Goal: Book appointment/travel/reservation

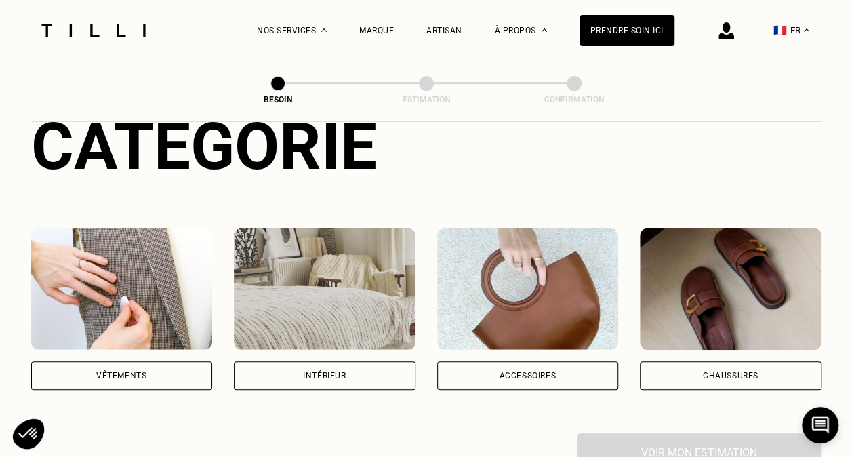
scroll to position [203, 0]
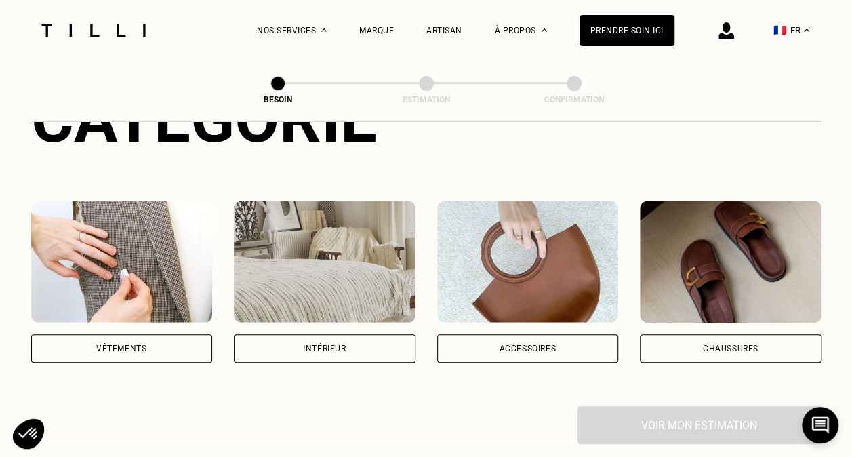
click at [93, 340] on div "Vêtements" at bounding box center [122, 348] width 182 height 28
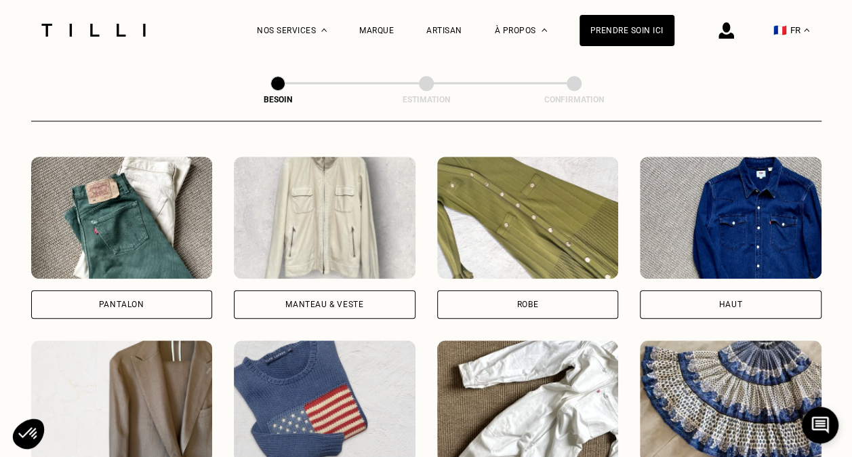
scroll to position [646, 0]
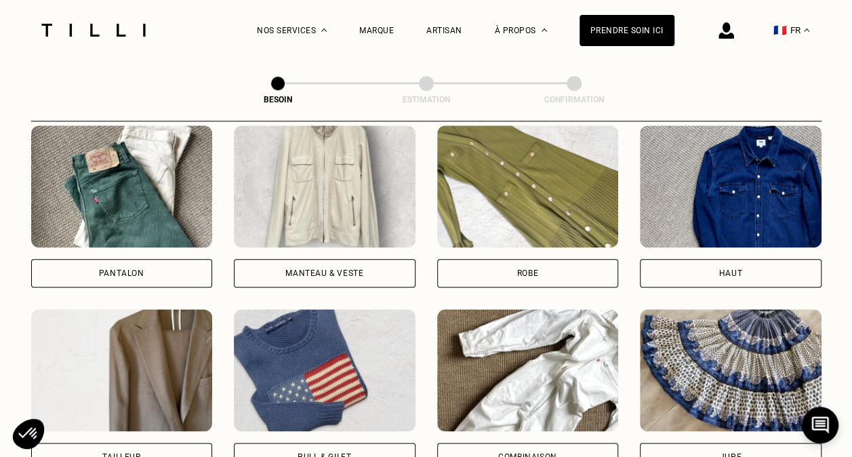
click at [159, 259] on div "Pantalon" at bounding box center [122, 273] width 182 height 28
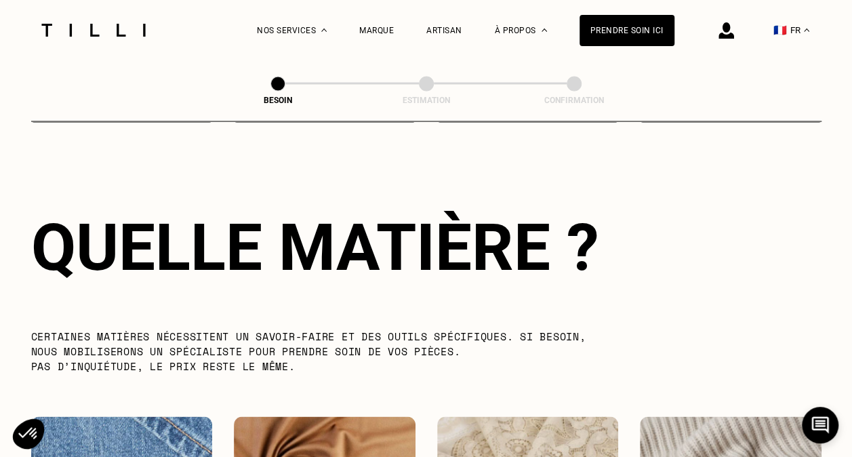
scroll to position [1382, 0]
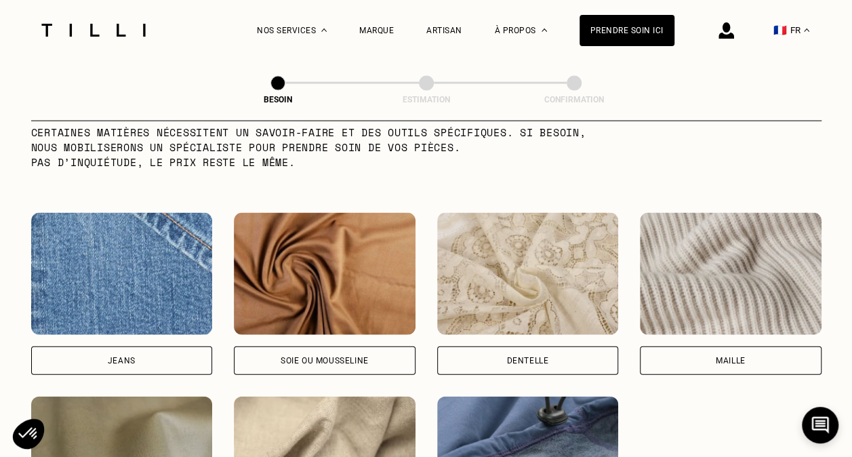
click at [151, 352] on div "Jeans" at bounding box center [122, 360] width 182 height 28
select select "FR"
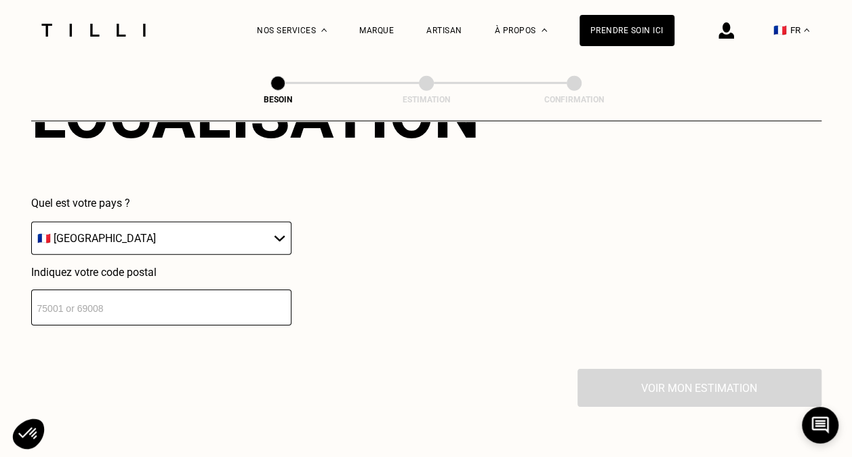
scroll to position [2023, 0]
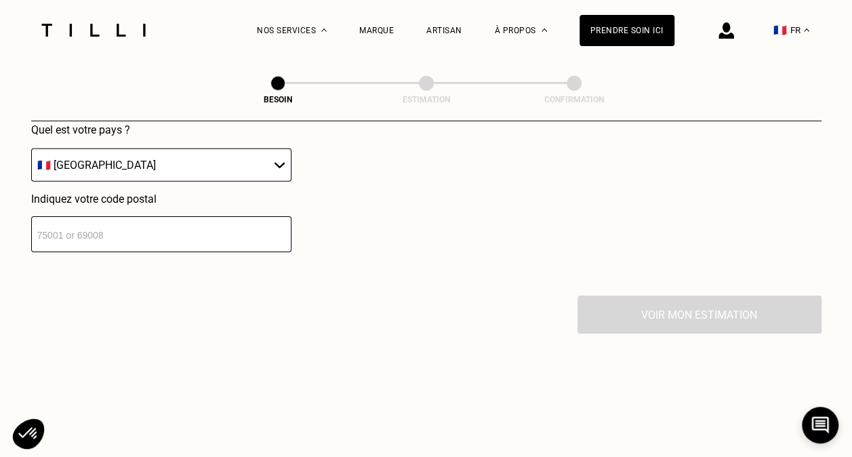
click at [144, 231] on input "number" at bounding box center [161, 234] width 260 height 36
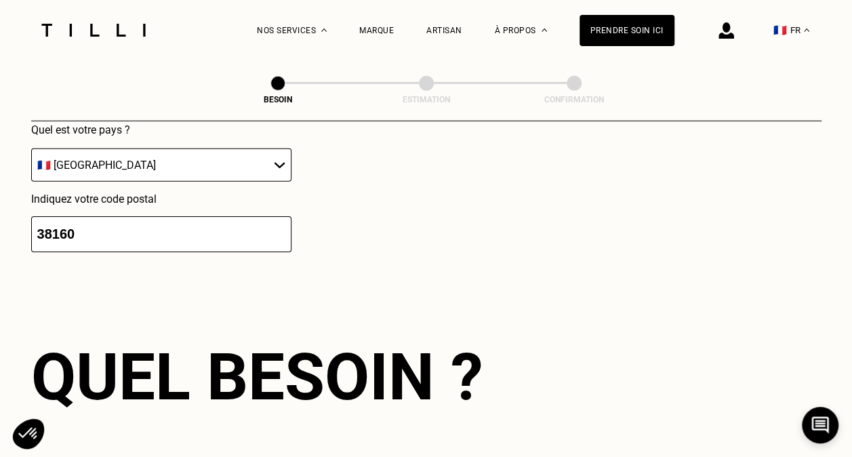
scroll to position [2156, 0]
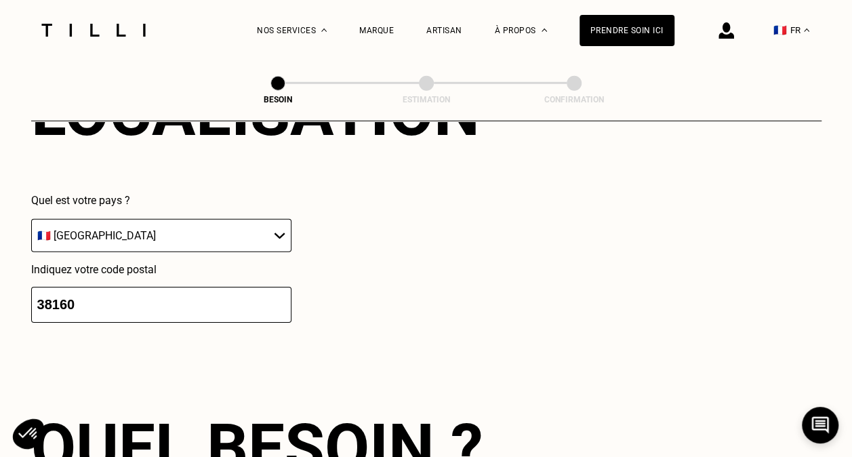
type input "38160"
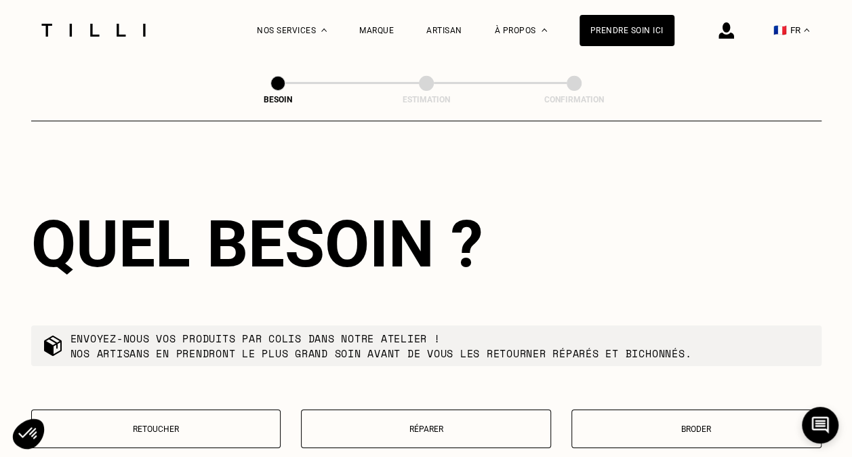
click at [485, 424] on p "Réparer" at bounding box center [425, 428] width 235 height 9
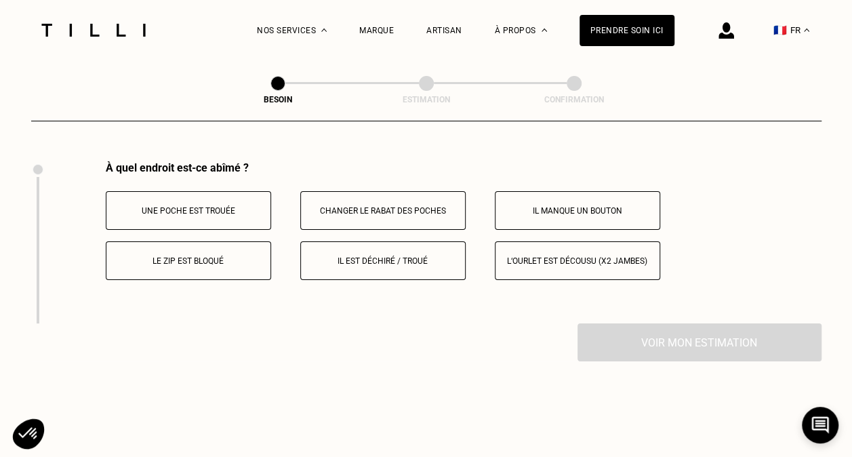
scroll to position [2505, 0]
click at [189, 257] on button "Le zip est bloqué" at bounding box center [188, 259] width 165 height 39
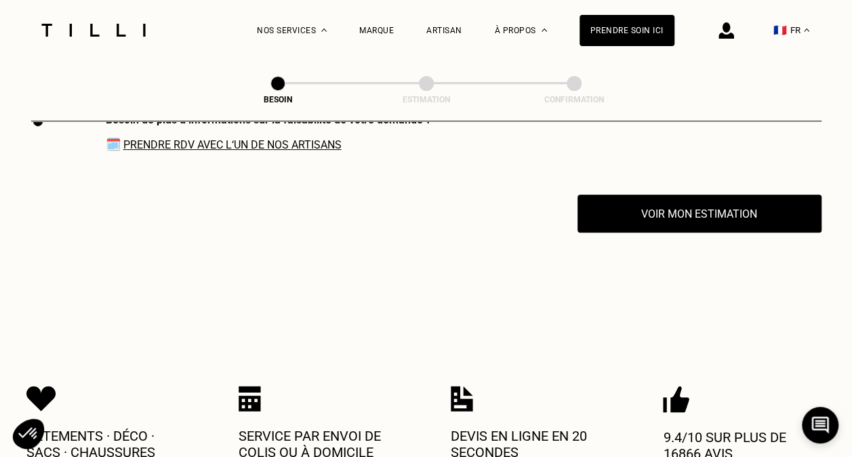
scroll to position [2870, 0]
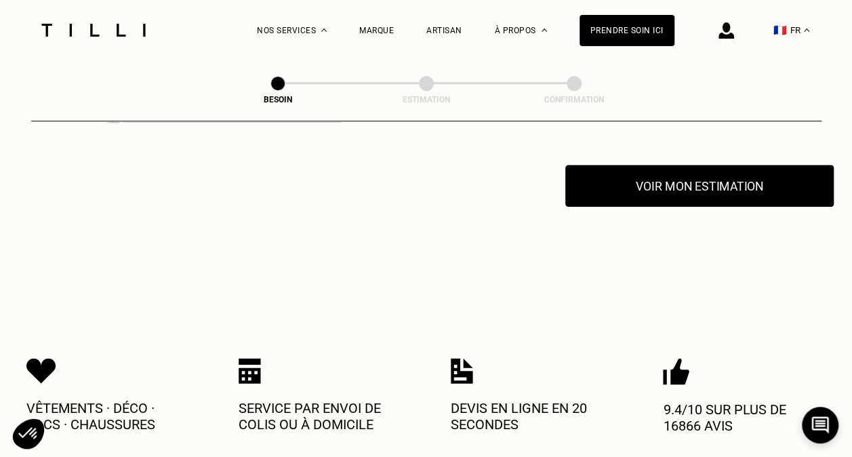
click at [654, 194] on button "Voir mon estimation" at bounding box center [699, 186] width 268 height 42
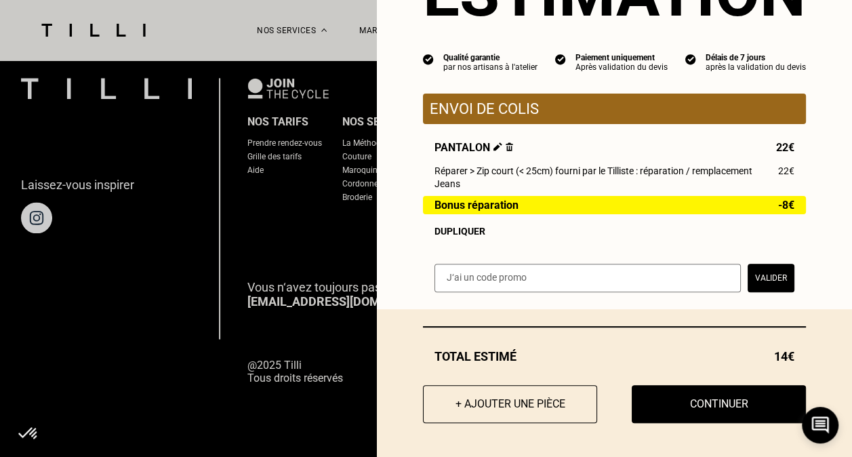
scroll to position [93, 0]
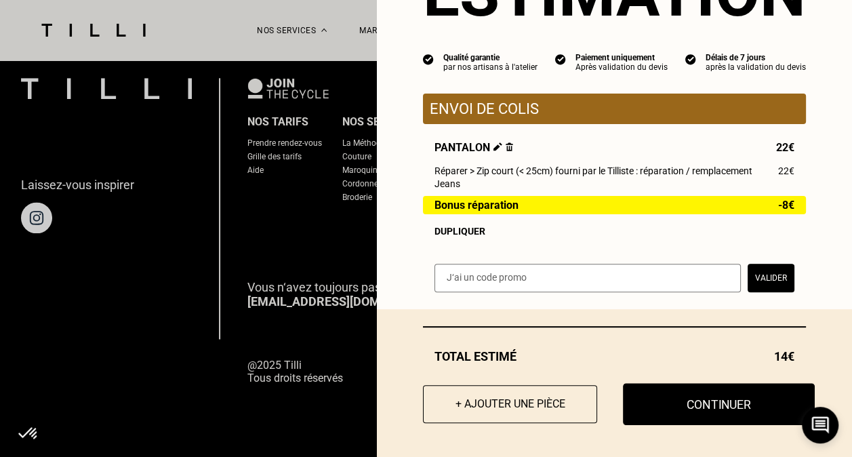
click at [678, 417] on button "Continuer" at bounding box center [719, 404] width 192 height 42
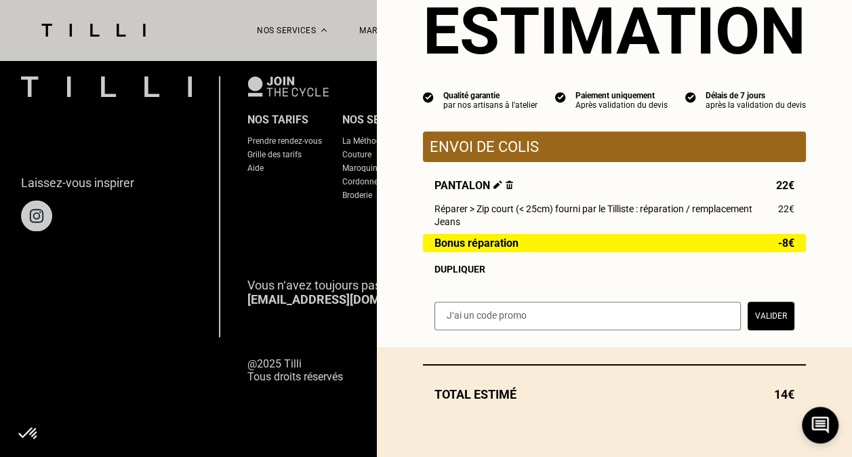
scroll to position [916, 0]
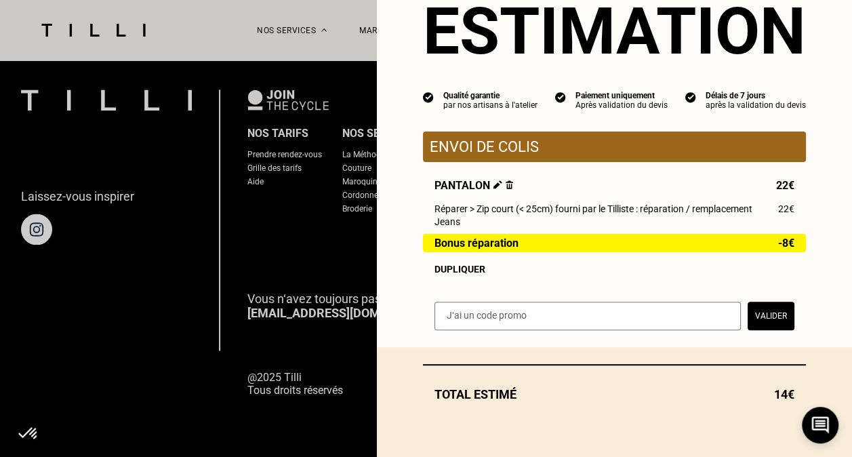
select select "FR"
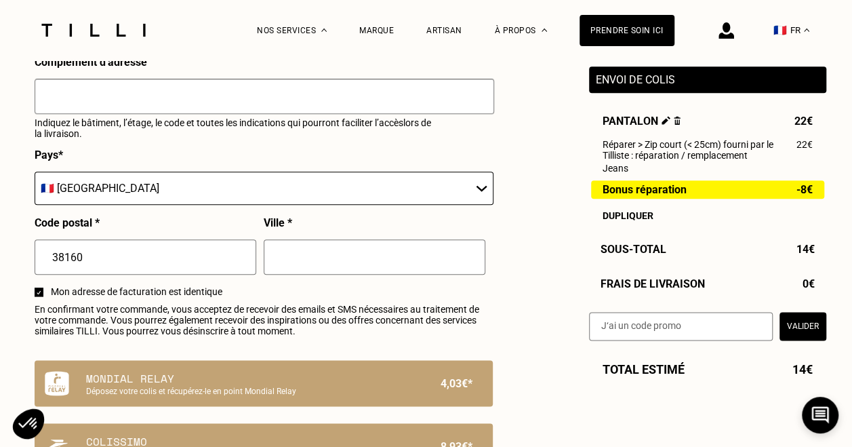
scroll to position [745, 0]
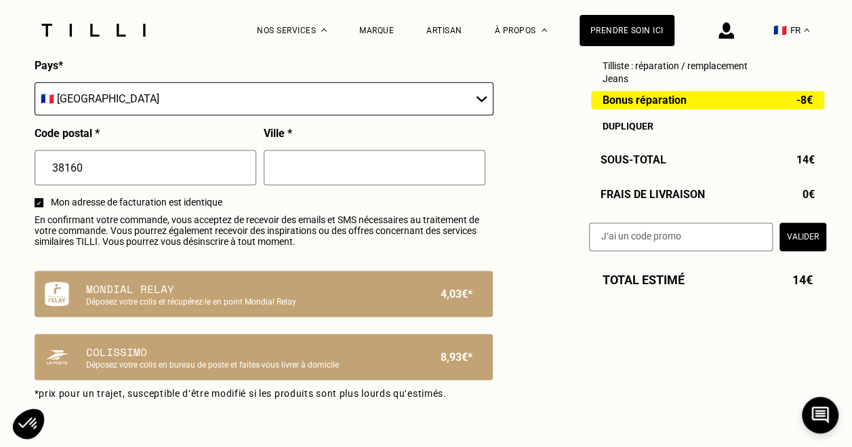
click at [312, 171] on input "text" at bounding box center [375, 167] width 222 height 35
click at [255, 205] on span "Mon adresse de facturation est identique" at bounding box center [272, 202] width 442 height 11
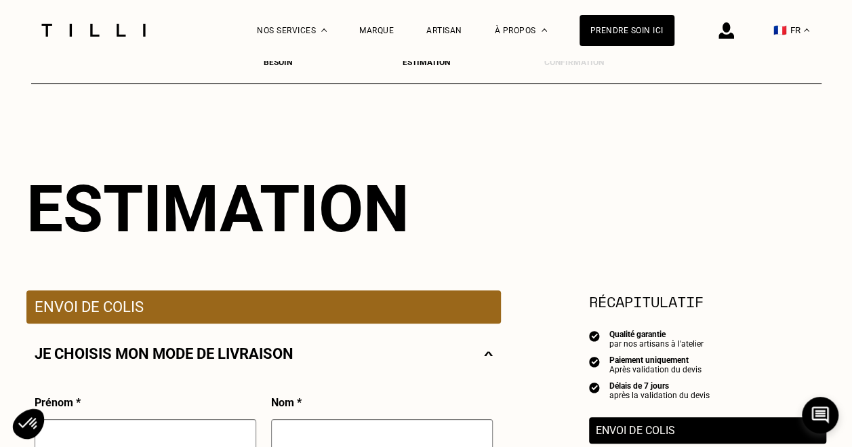
scroll to position [0, 0]
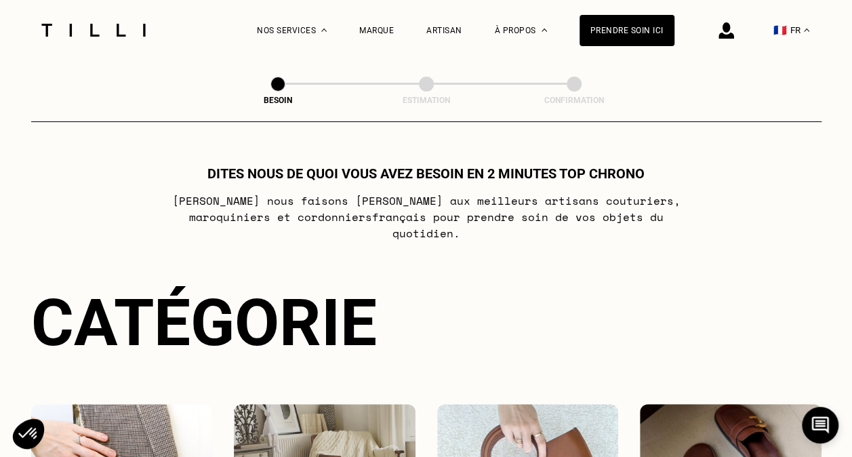
select select "FR"
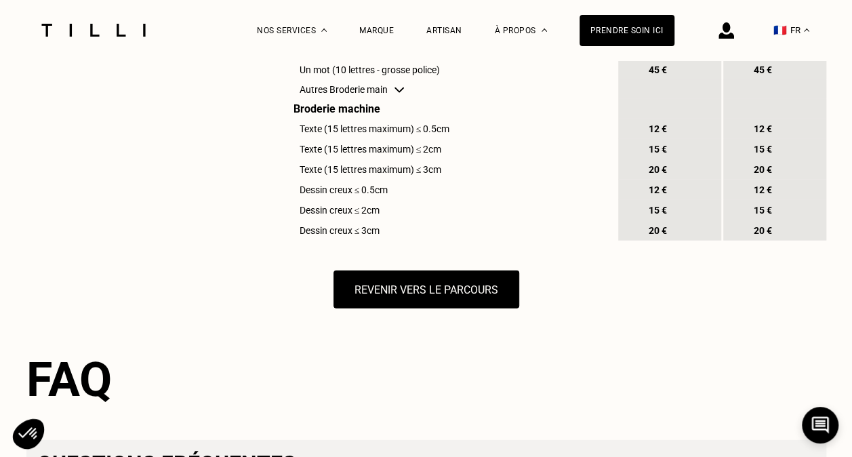
scroll to position [1723, 0]
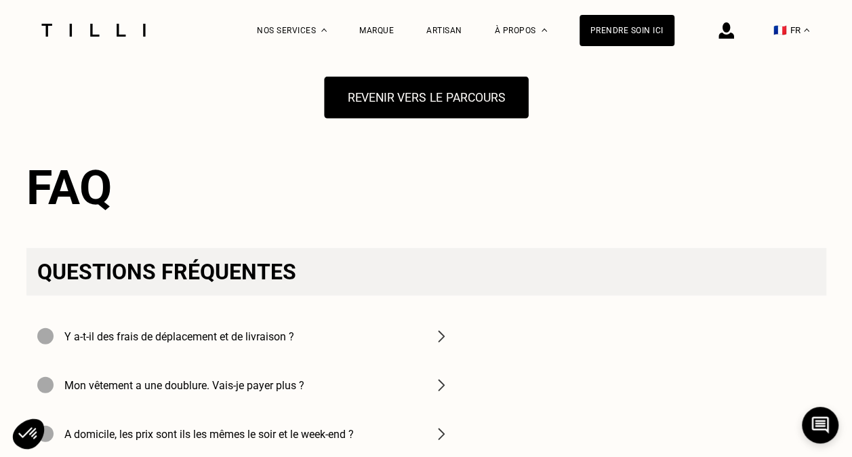
click at [445, 119] on button "Revenir vers le parcours" at bounding box center [426, 98] width 204 height 42
select select "FR"
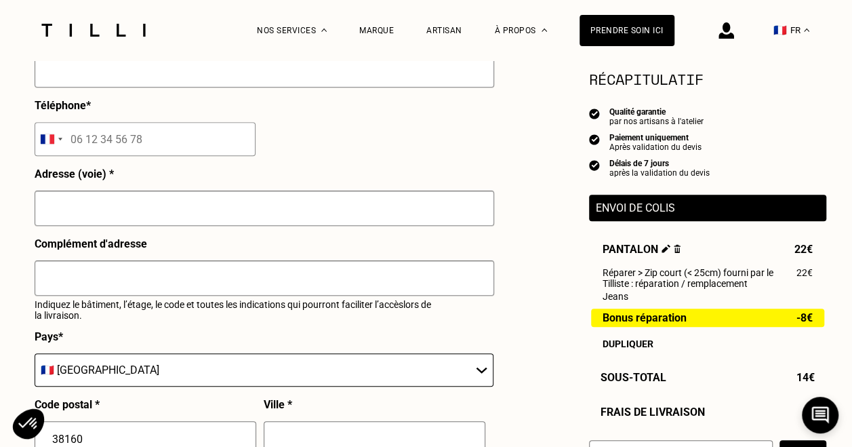
scroll to position [68, 0]
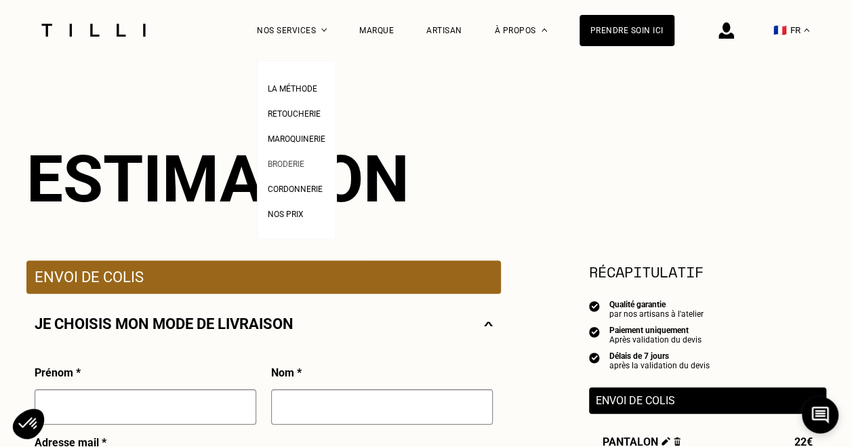
click at [304, 162] on span "Broderie" at bounding box center [286, 163] width 37 height 9
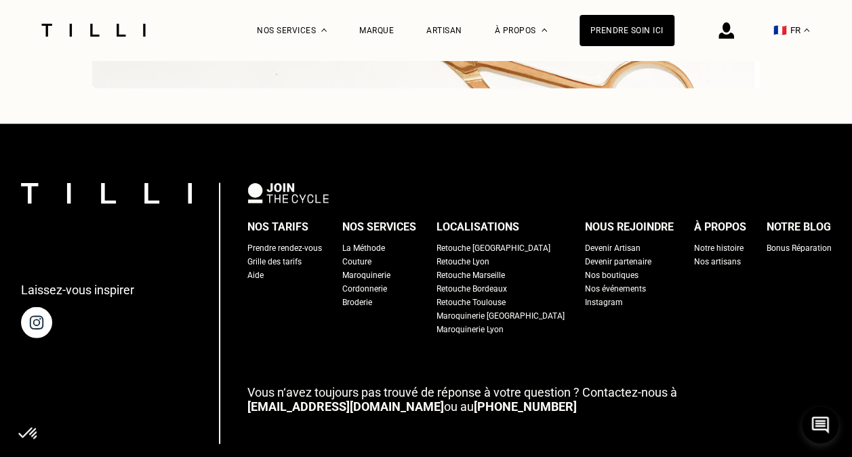
scroll to position [3930, 0]
